Goal: Task Accomplishment & Management: Complete application form

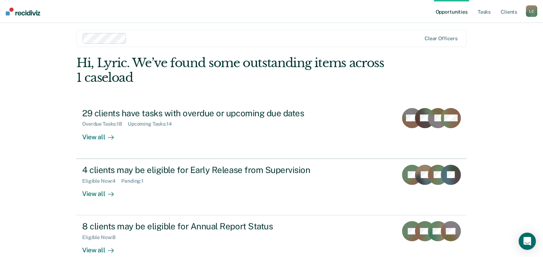
scroll to position [19, 0]
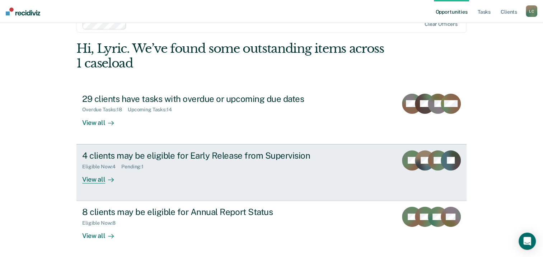
click at [239, 154] on div "4 clients may be eligible for Early Release from Supervision" at bounding box center [208, 155] width 252 height 10
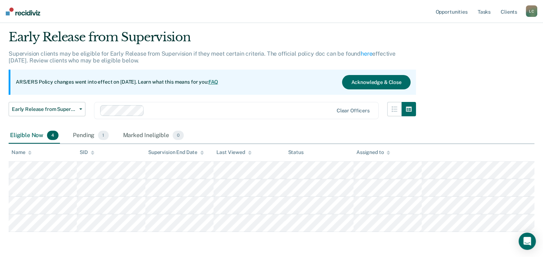
scroll to position [46, 0]
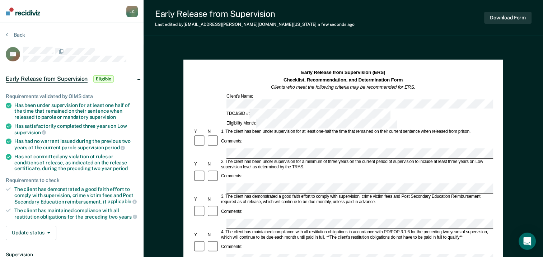
click at [205, 240] on div at bounding box center [199, 247] width 13 height 14
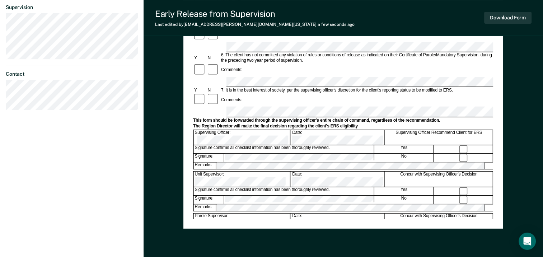
scroll to position [248, 0]
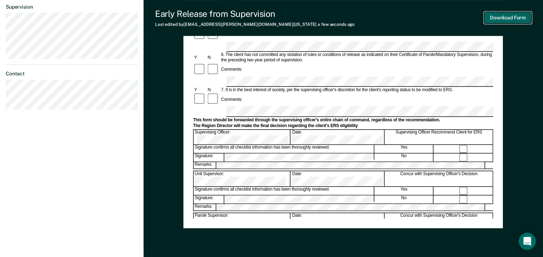
click at [496, 19] on button "Download Form" at bounding box center [507, 18] width 47 height 12
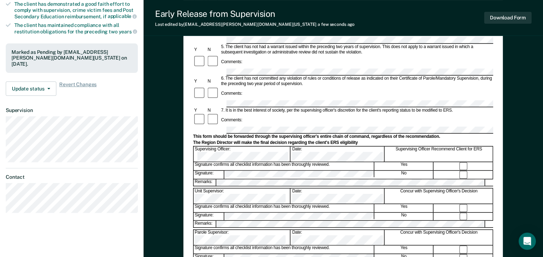
scroll to position [184, 0]
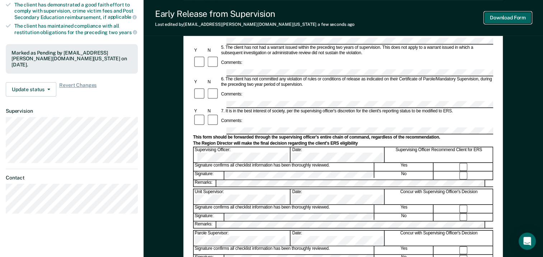
click at [521, 19] on button "Download Form" at bounding box center [507, 18] width 47 height 12
